Goal: Navigation & Orientation: Find specific page/section

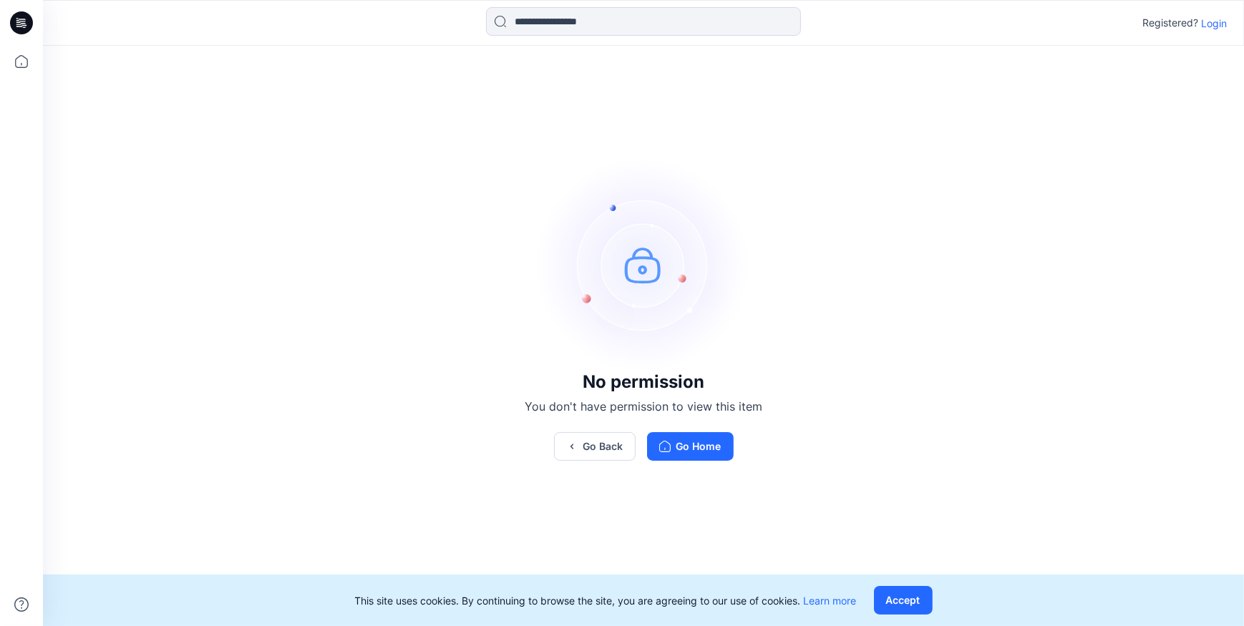
click at [1206, 29] on p "Login" at bounding box center [1214, 23] width 26 height 15
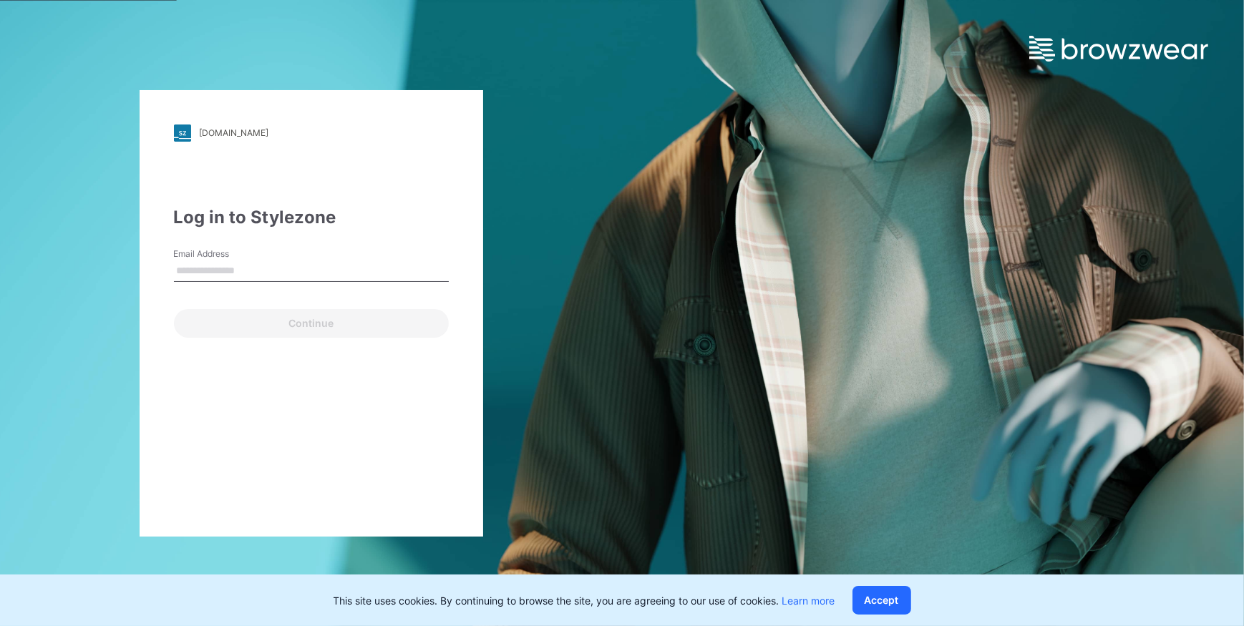
click at [281, 273] on input "Email Address" at bounding box center [311, 271] width 275 height 21
type input "**********"
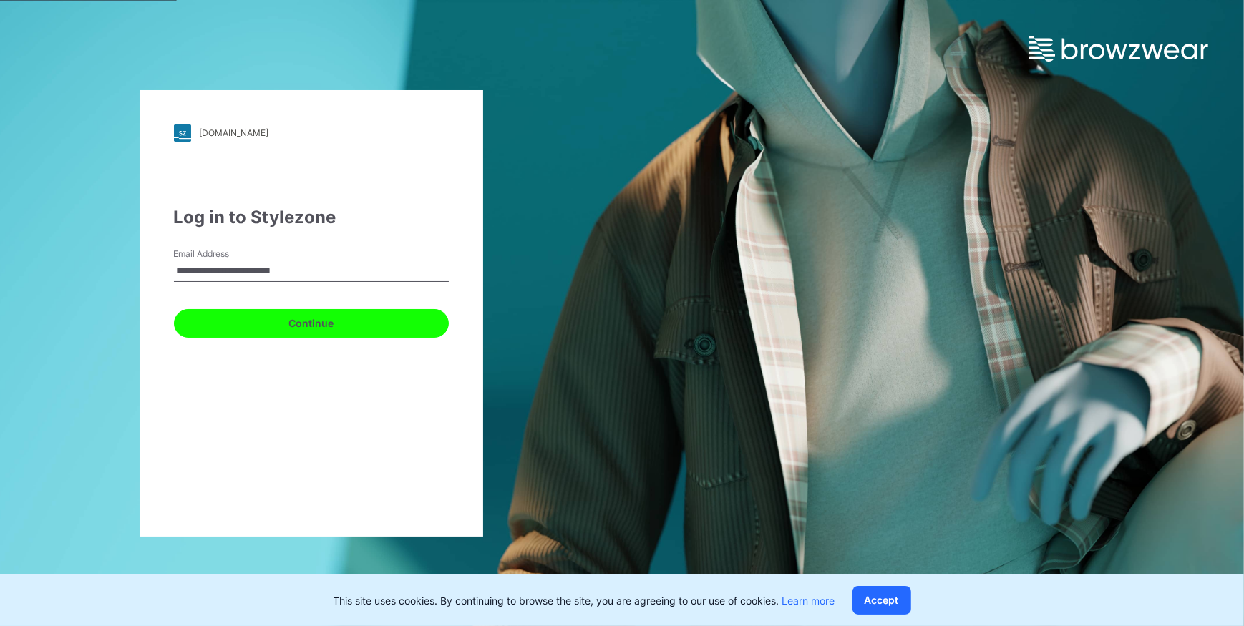
click at [314, 320] on button "Continue" at bounding box center [311, 323] width 275 height 29
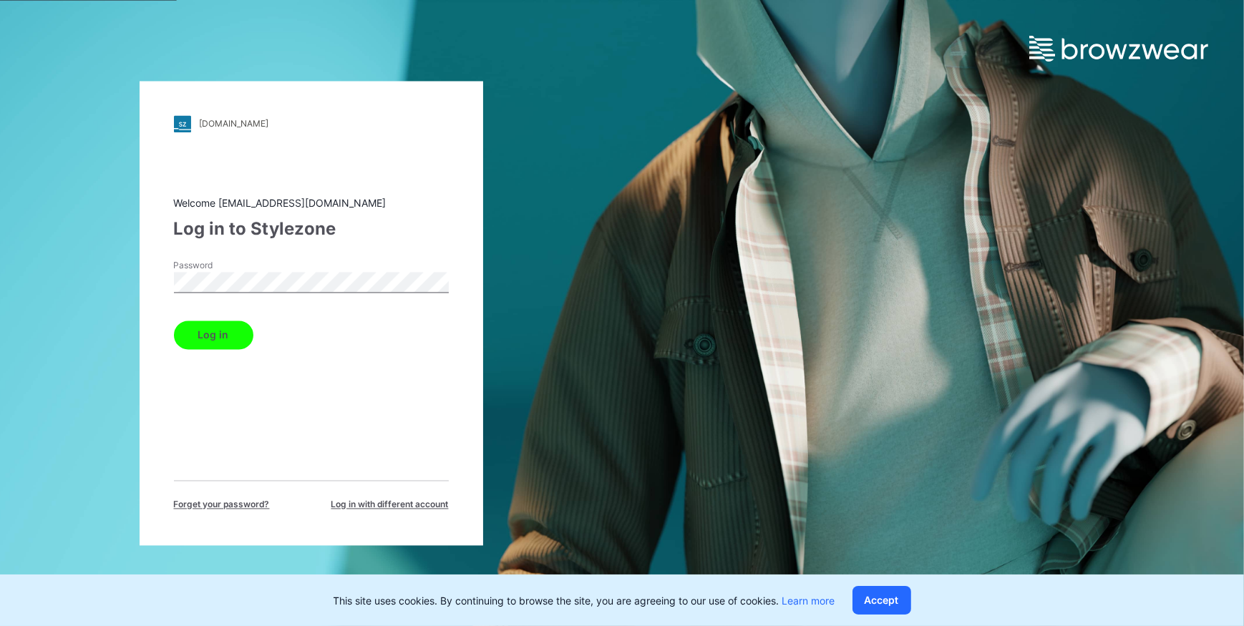
click at [199, 335] on button "Log in" at bounding box center [213, 335] width 79 height 29
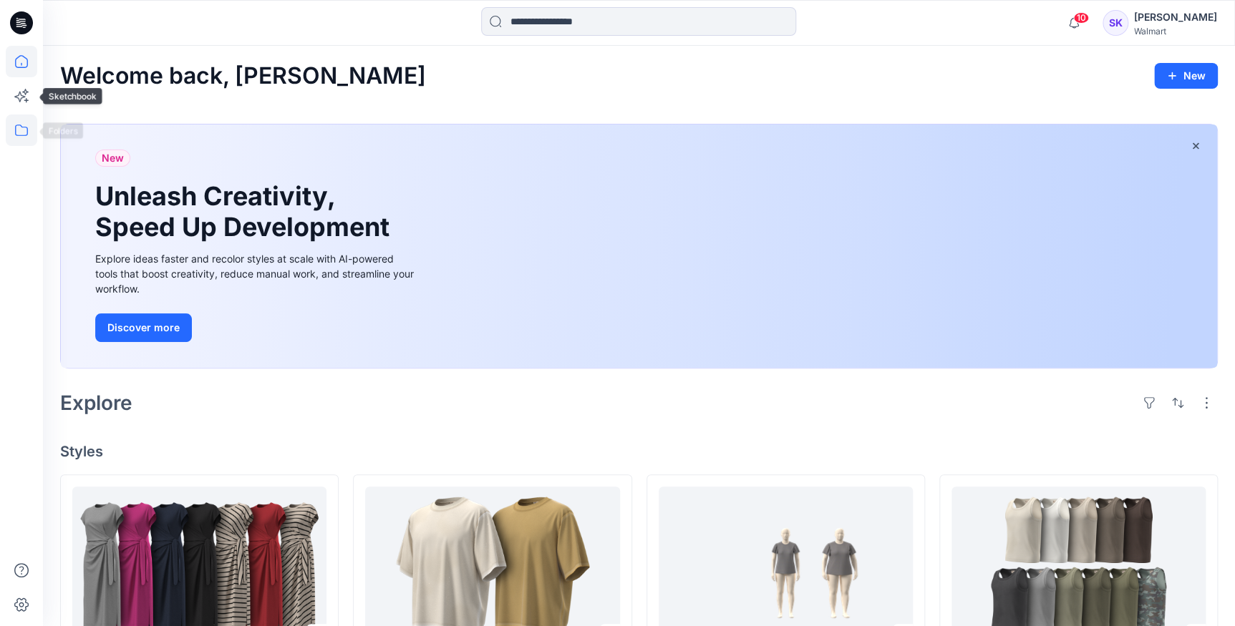
click at [21, 136] on icon at bounding box center [21, 130] width 31 height 31
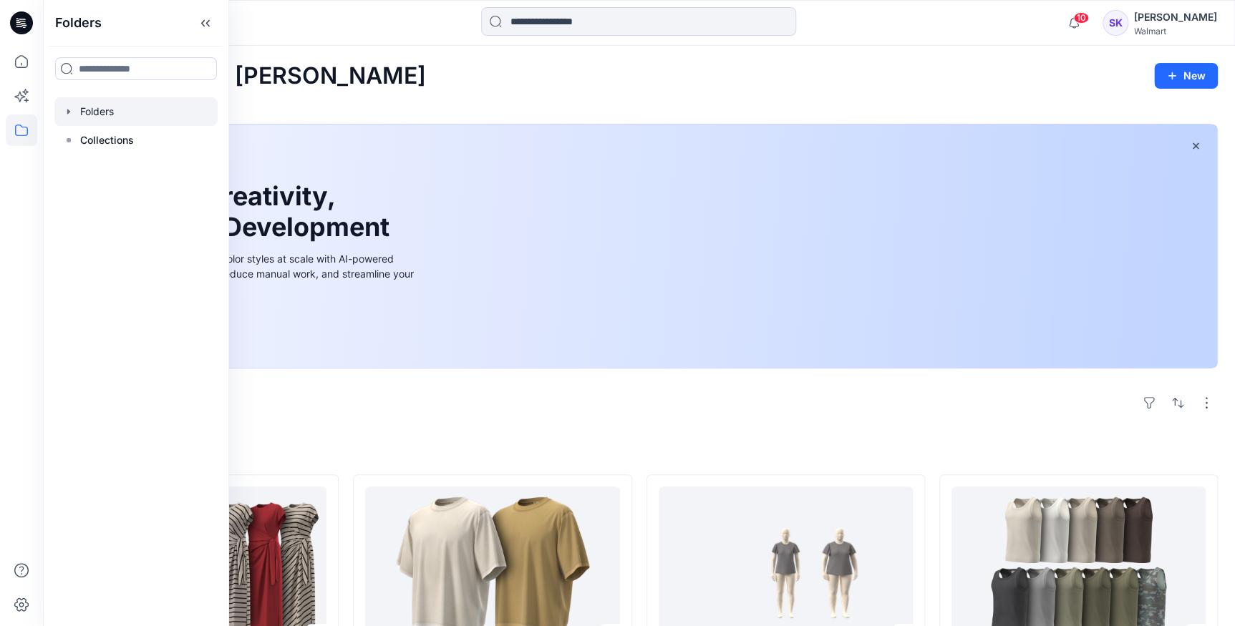
click at [130, 115] on div at bounding box center [135, 111] width 163 height 29
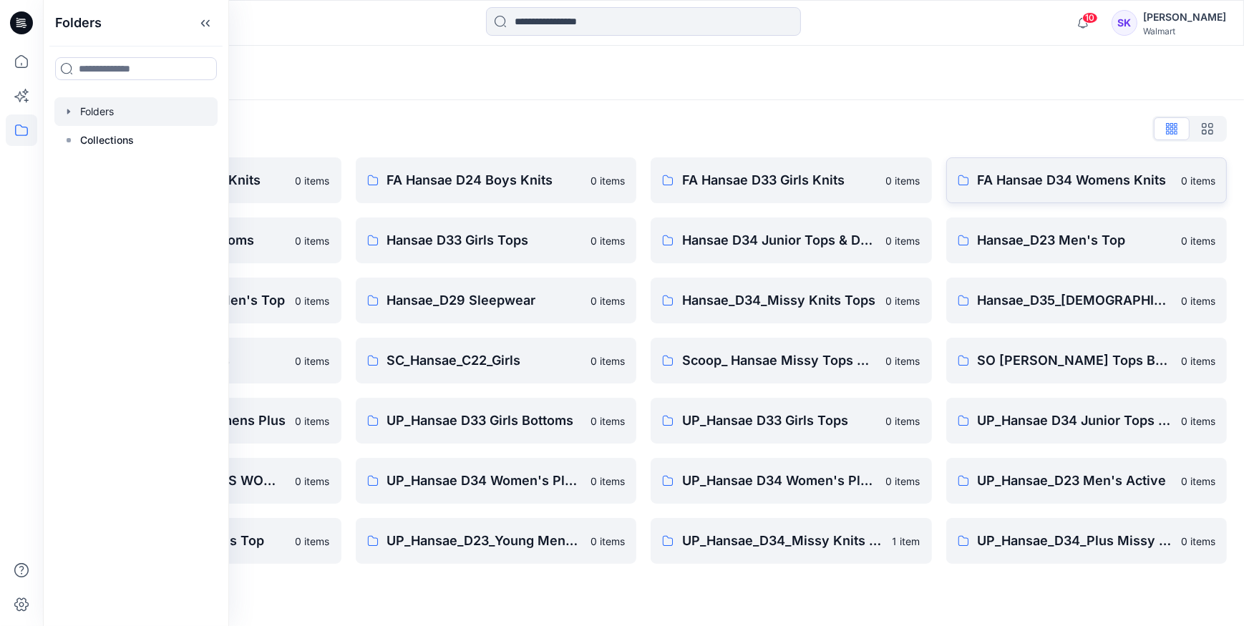
click at [1087, 199] on link "FA Hansae D34 Womens Knits 0 items" at bounding box center [1086, 180] width 281 height 46
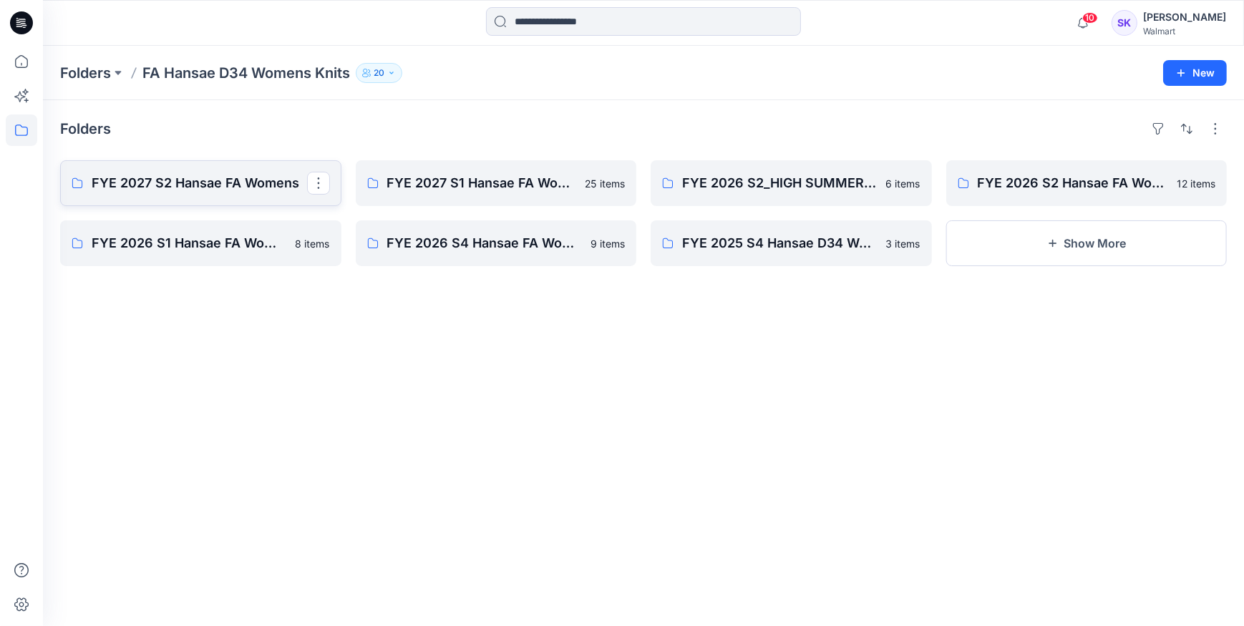
click at [244, 185] on p "FYE 2027 S2 Hansae FA Womens" at bounding box center [199, 183] width 215 height 20
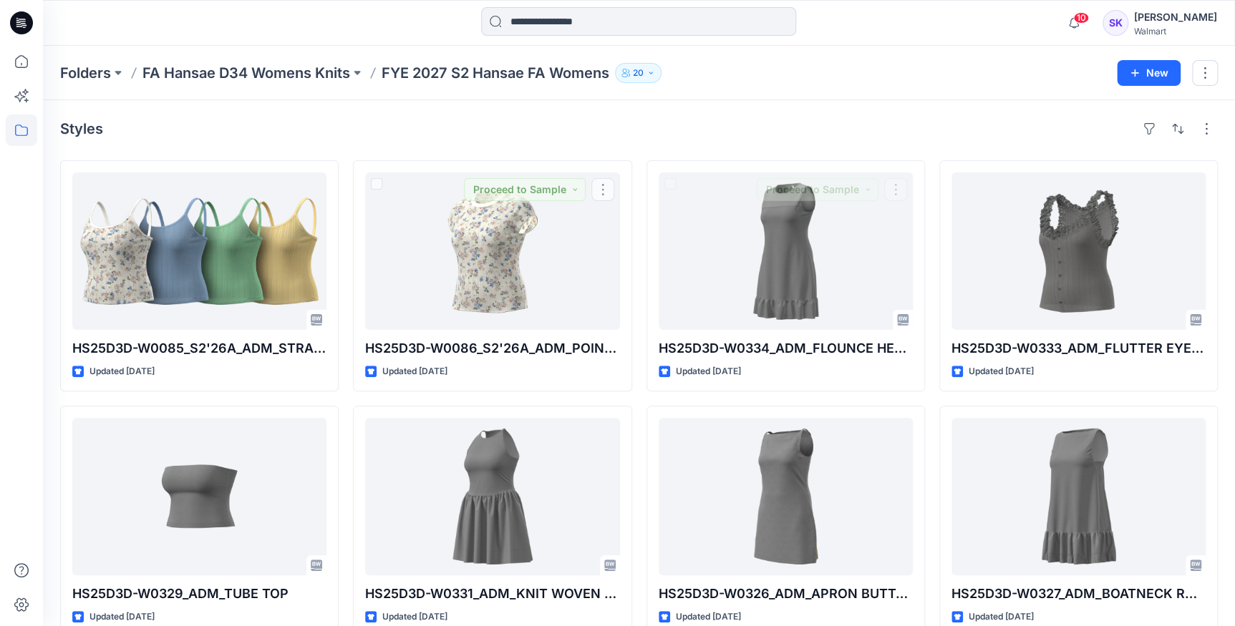
click at [565, 150] on div "Styles HS25D3D-W0085_S2'26A_ADM_STRAPPY CAMISOLE TANK Updated [DATE] HS25D3D-W0…" at bounding box center [639, 525] width 1192 height 850
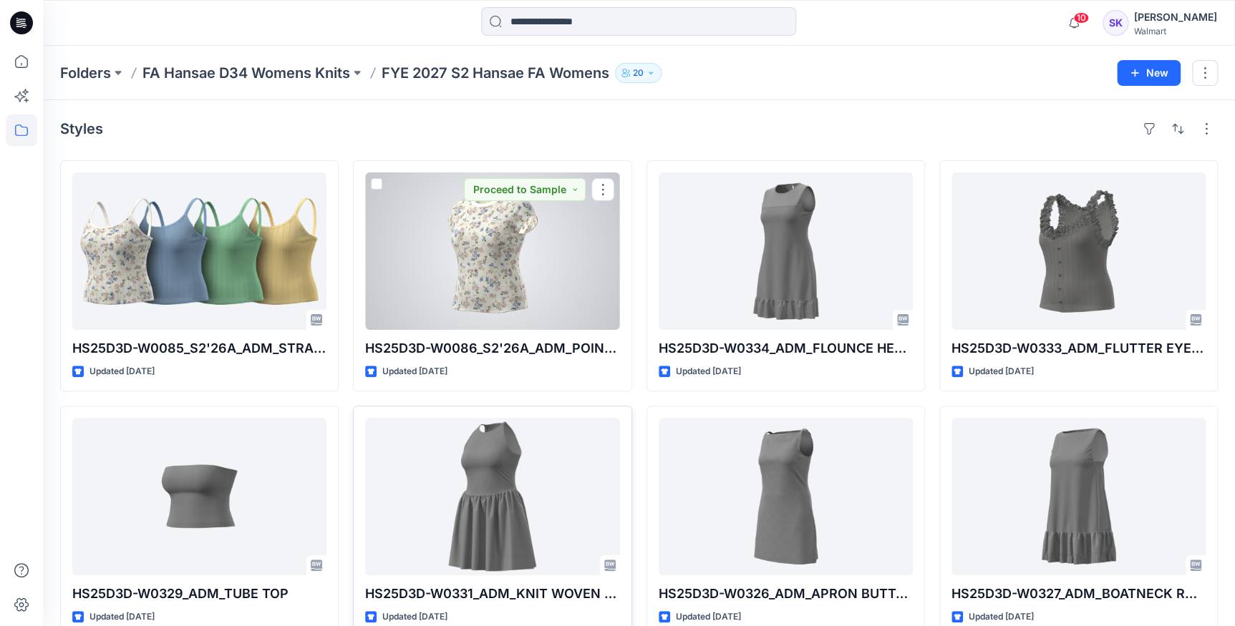
scroll to position [64, 0]
